Goal: Find specific page/section: Find specific page/section

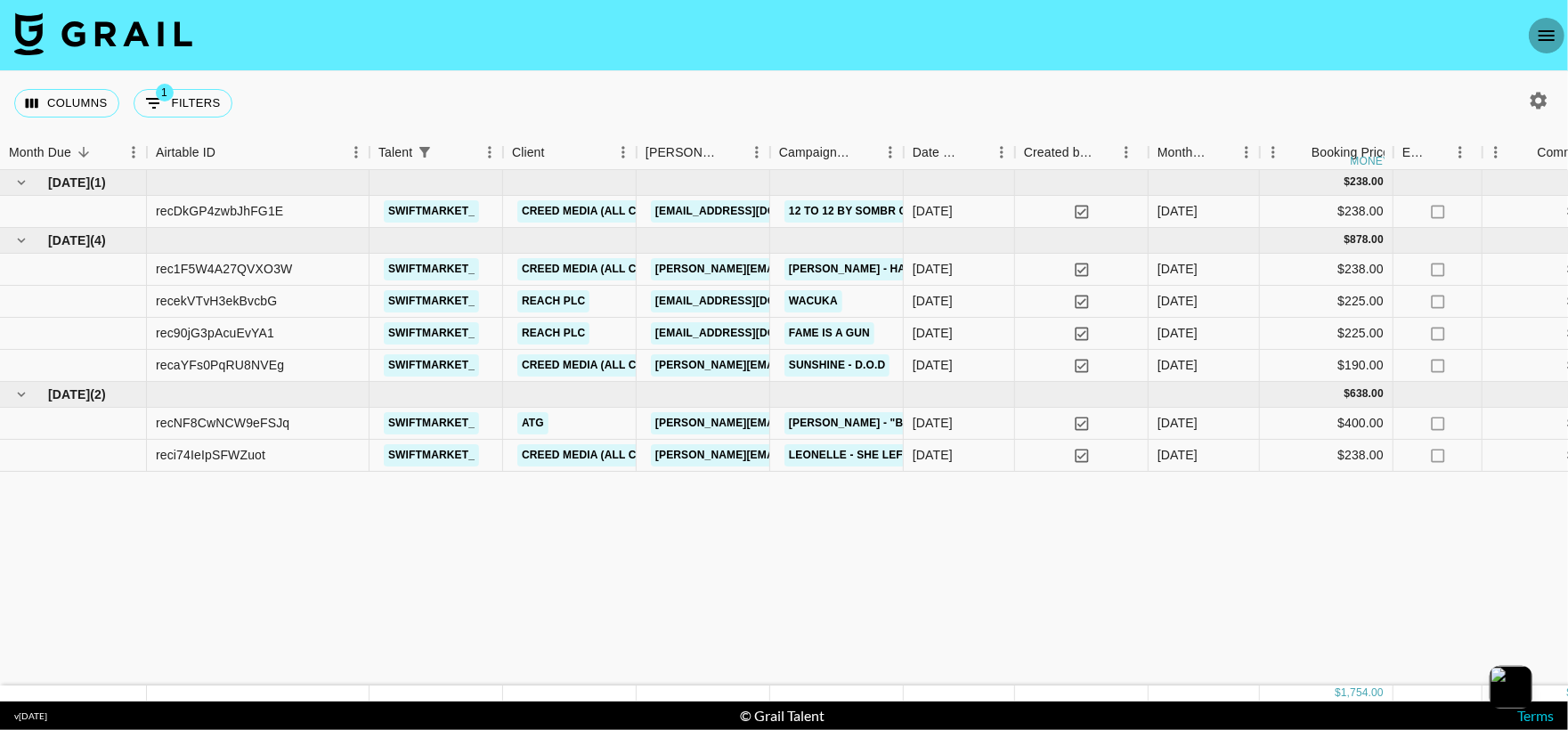
click at [1540, 33] on icon "open drawer" at bounding box center [1547, 36] width 21 height 21
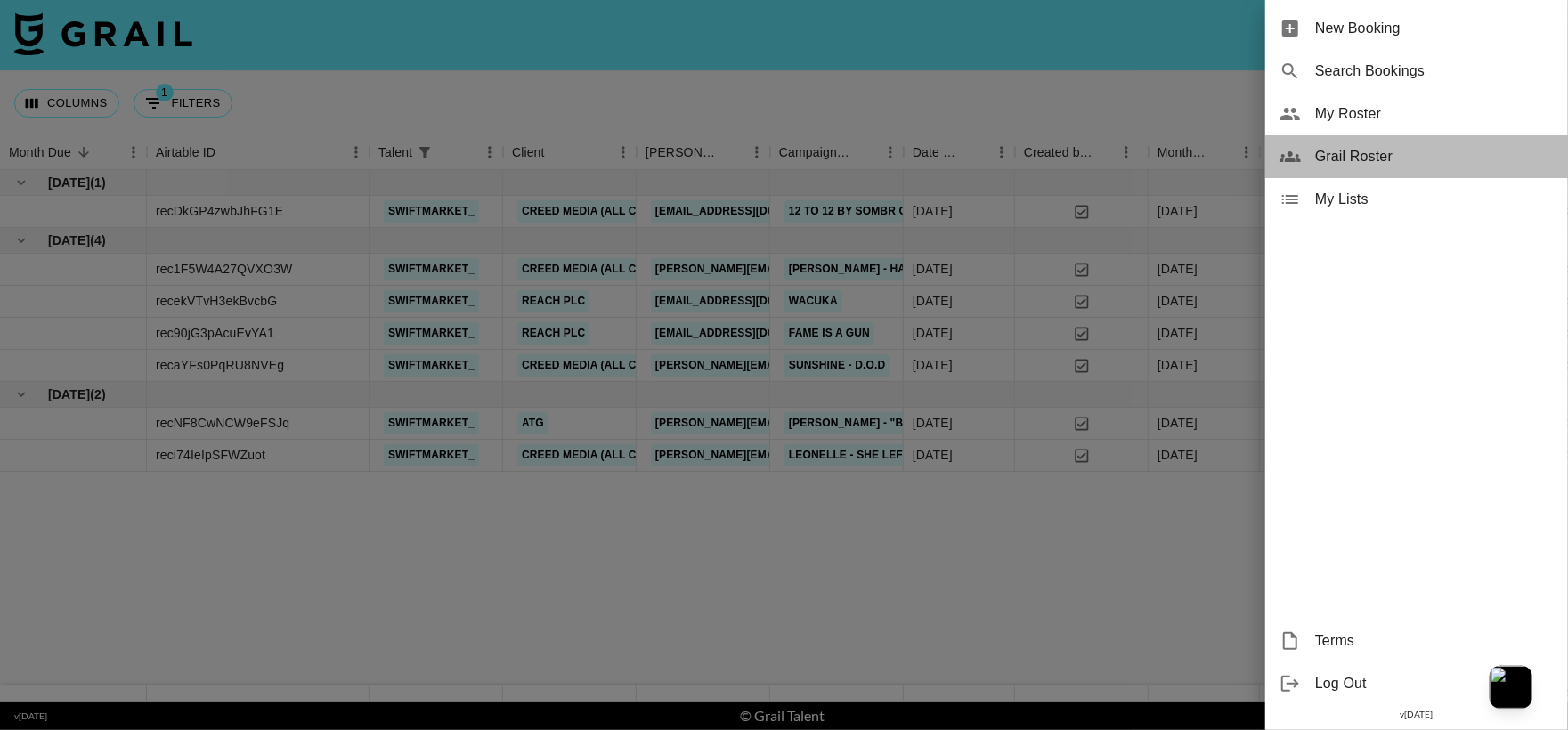
click at [1424, 147] on span "Grail Roster" at bounding box center [1434, 156] width 239 height 21
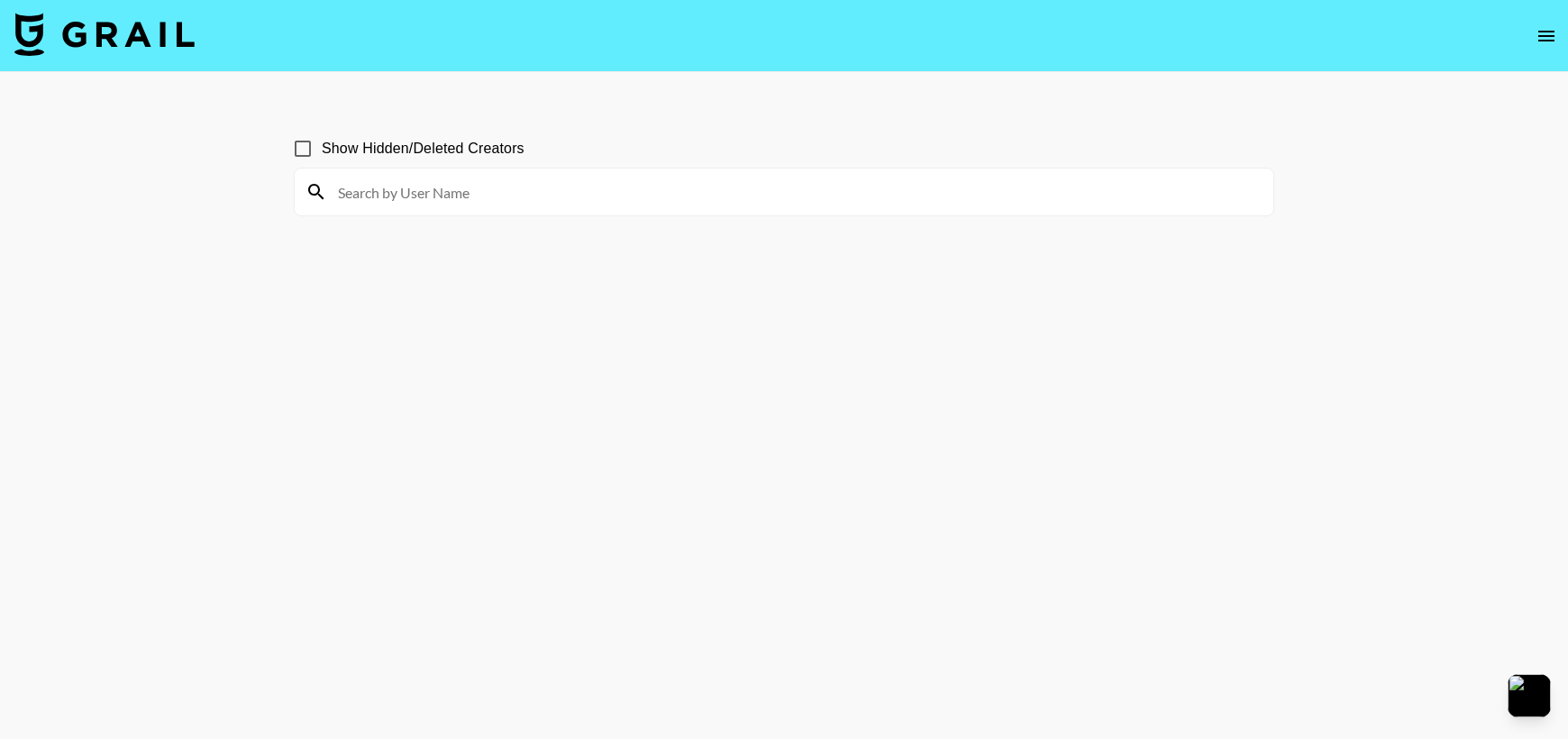
click at [557, 212] on div at bounding box center [784, 192] width 979 height 47
click at [543, 191] on input at bounding box center [795, 192] width 936 height 28
type input "iiamkay"
click at [386, 416] on section "Show Hidden/Deleted Creators iiamkay" at bounding box center [784, 412] width 980 height 595
click at [970, 307] on section "Show Hidden/Deleted Creators iiamkay" at bounding box center [784, 412] width 980 height 595
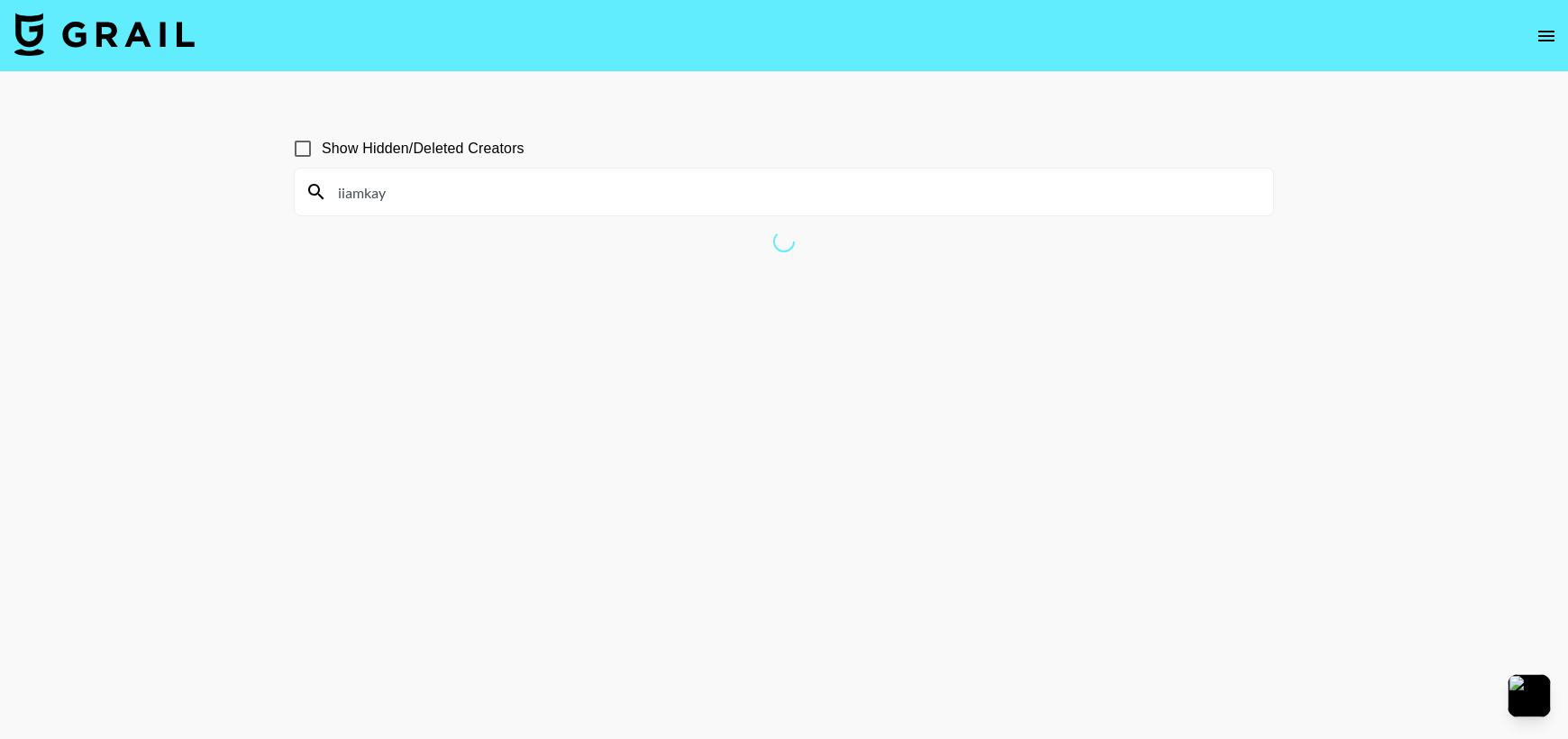
click at [696, 278] on section "Show Hidden/Deleted Creators iiamkay" at bounding box center [784, 412] width 980 height 595
click at [305, 149] on input "Show Hidden/Deleted Creators" at bounding box center [303, 148] width 38 height 38
checkbox input "true"
click at [391, 191] on input "iiamkay" at bounding box center [795, 192] width 936 height 28
